Goal: Information Seeking & Learning: Check status

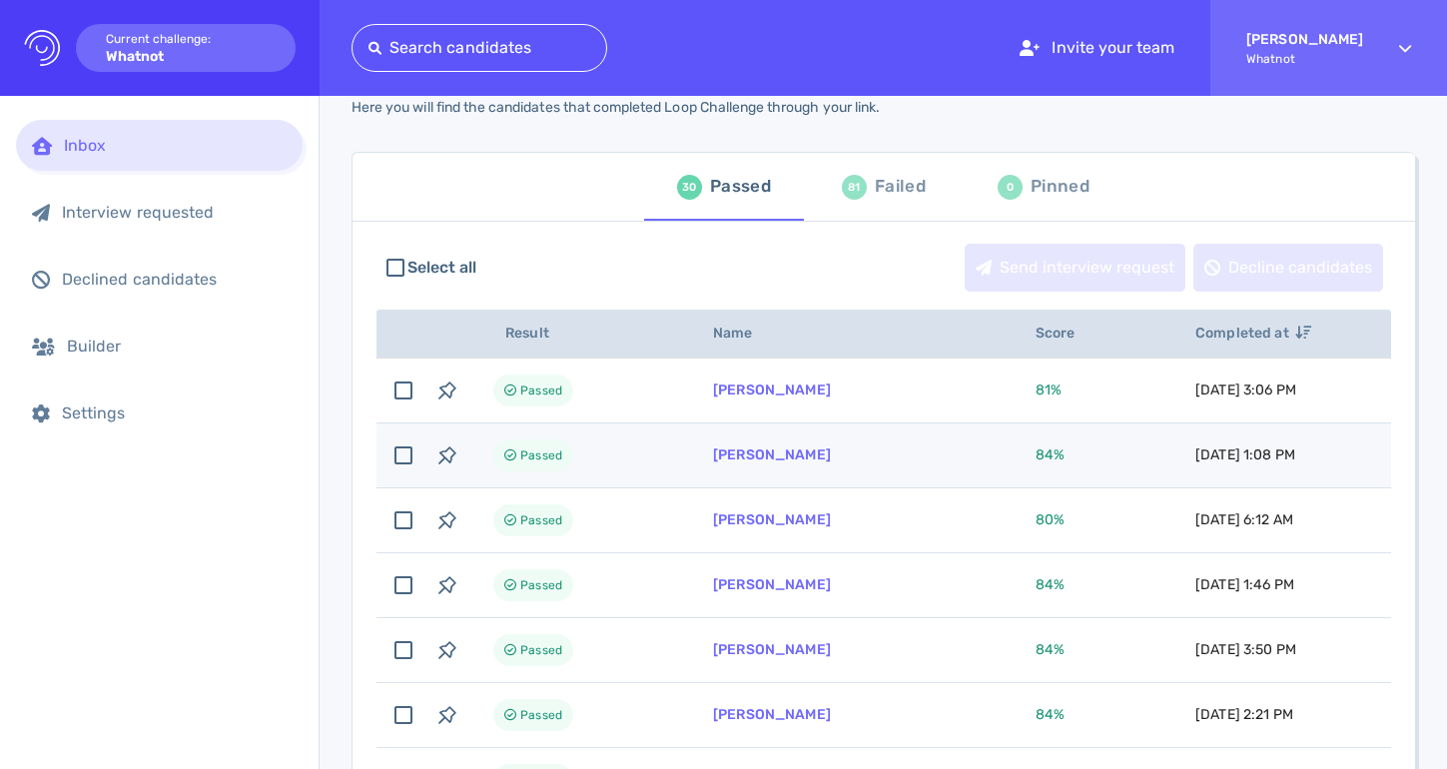
scroll to position [82, 0]
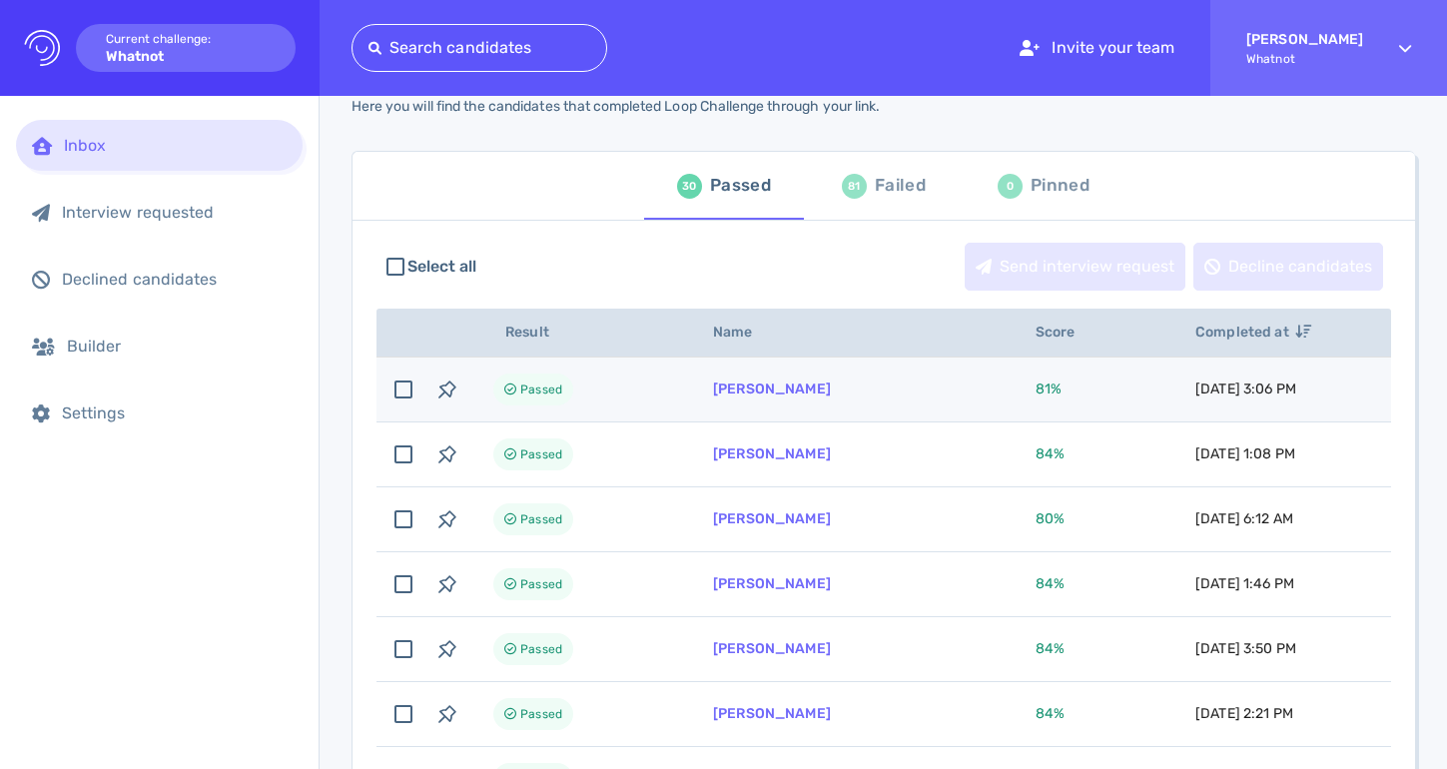
drag, startPoint x: 854, startPoint y: 388, endPoint x: 709, endPoint y: 392, distance: 144.8
click at [709, 392] on td "[PERSON_NAME]" at bounding box center [850, 389] width 322 height 65
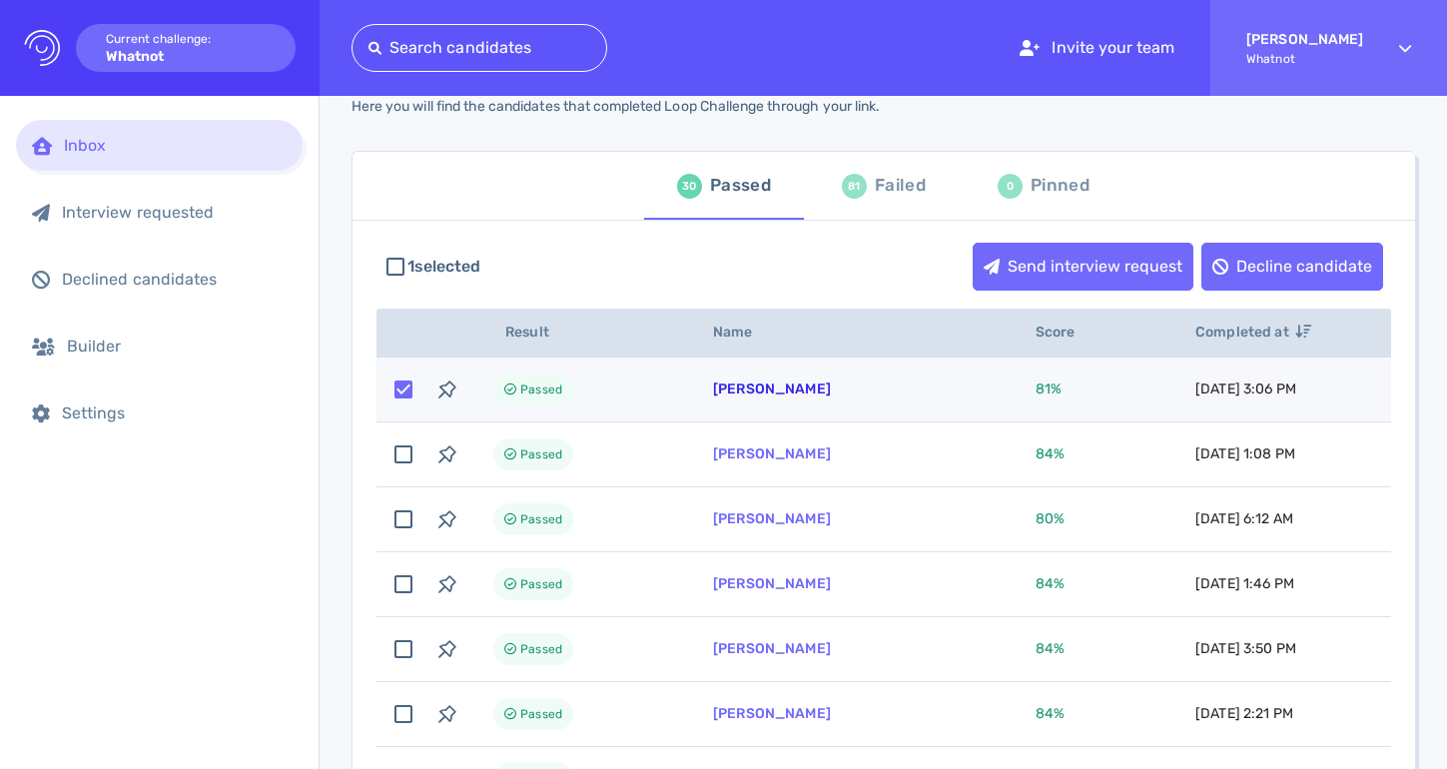
copy link "[PERSON_NAME]"
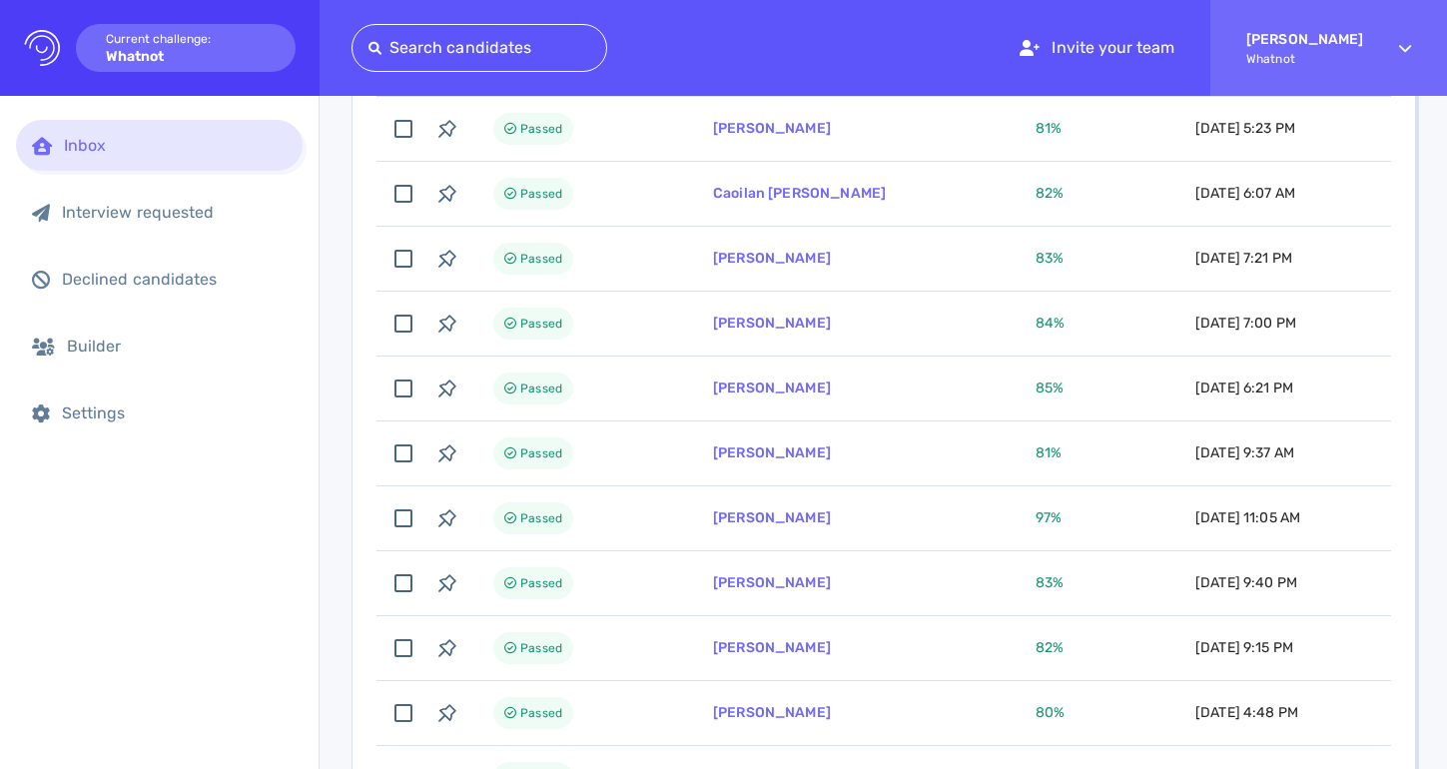
scroll to position [0, 0]
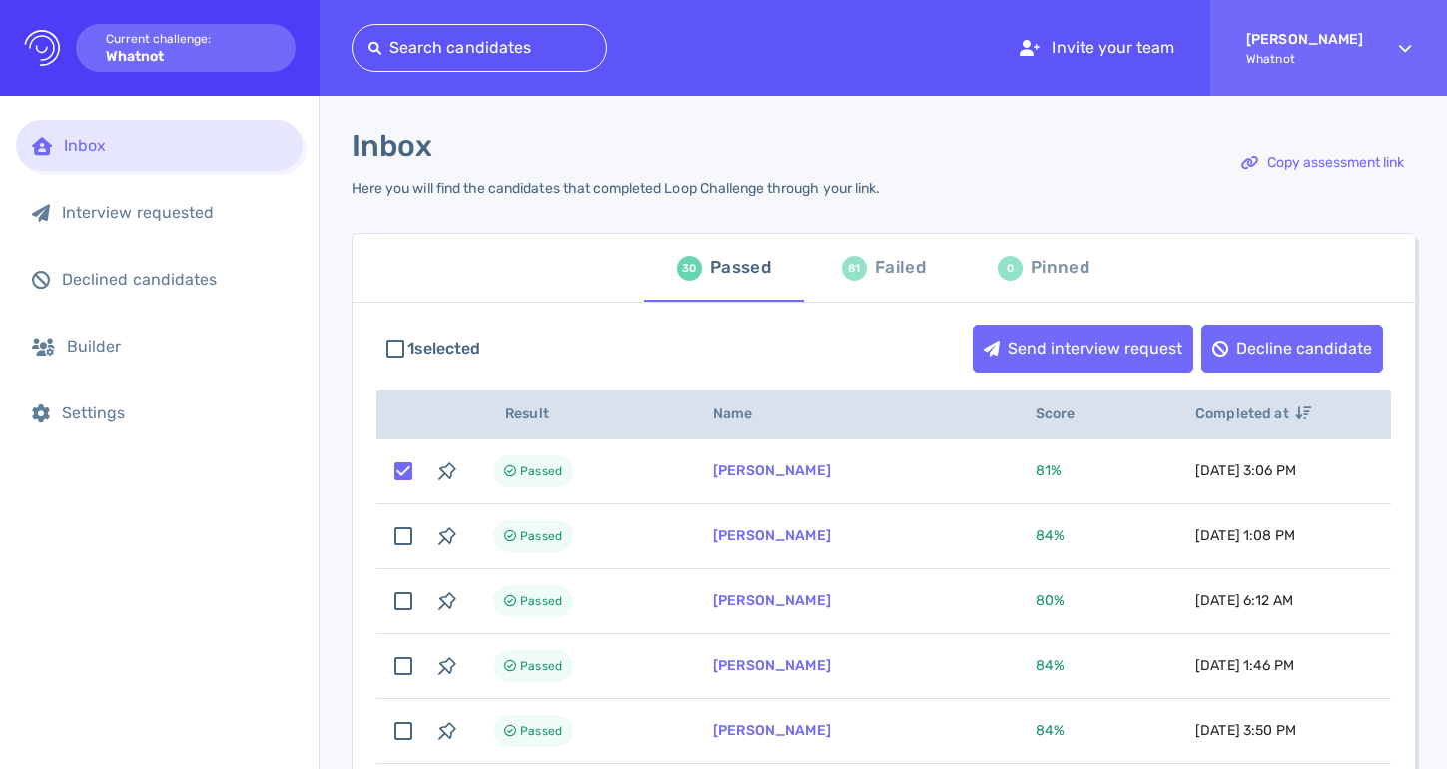
click at [876, 269] on div "Failed" at bounding box center [900, 268] width 51 height 30
checkbox input "false"
